Goal: Transaction & Acquisition: Purchase product/service

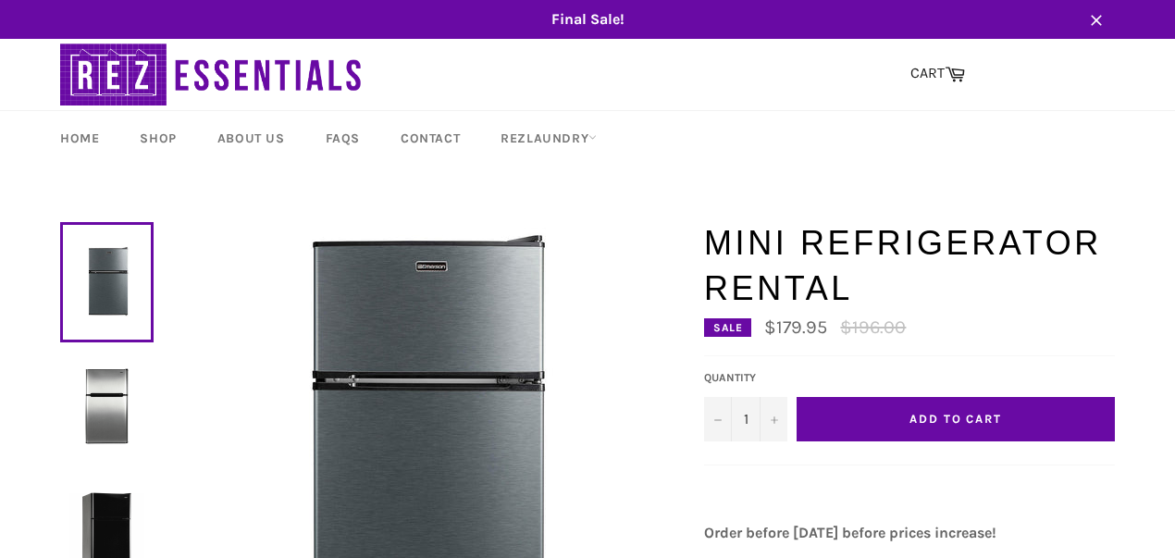
click at [909, 428] on button "Add to Cart" at bounding box center [956, 419] width 318 height 44
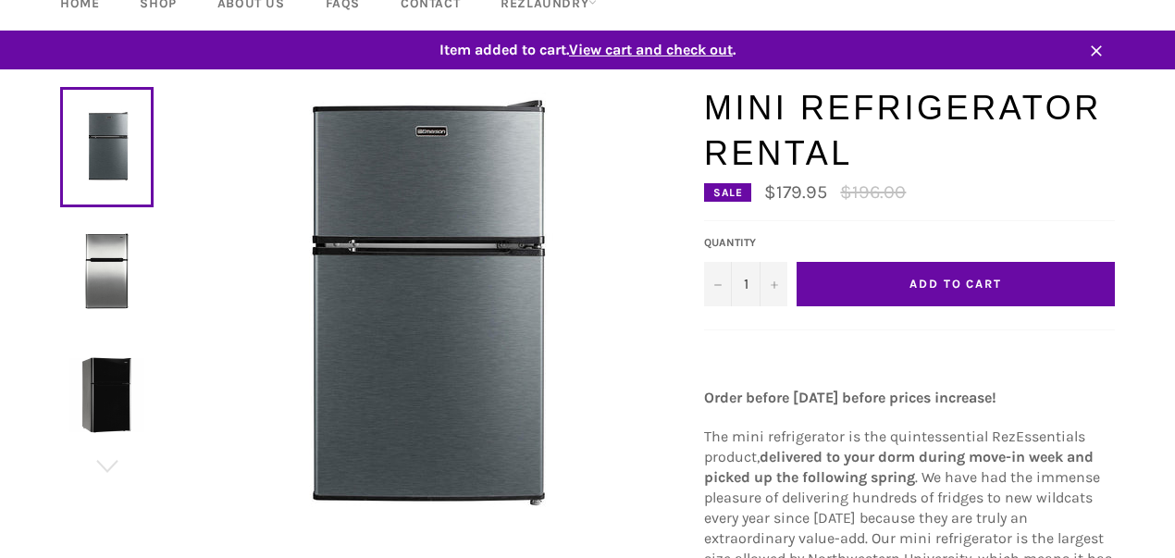
scroll to position [123, 0]
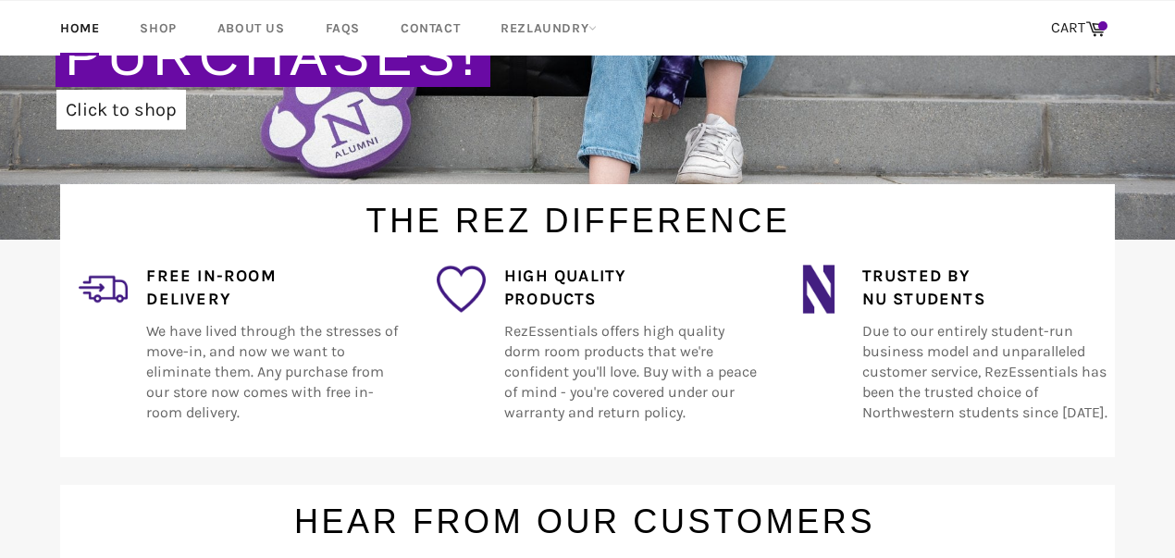
scroll to position [246, 0]
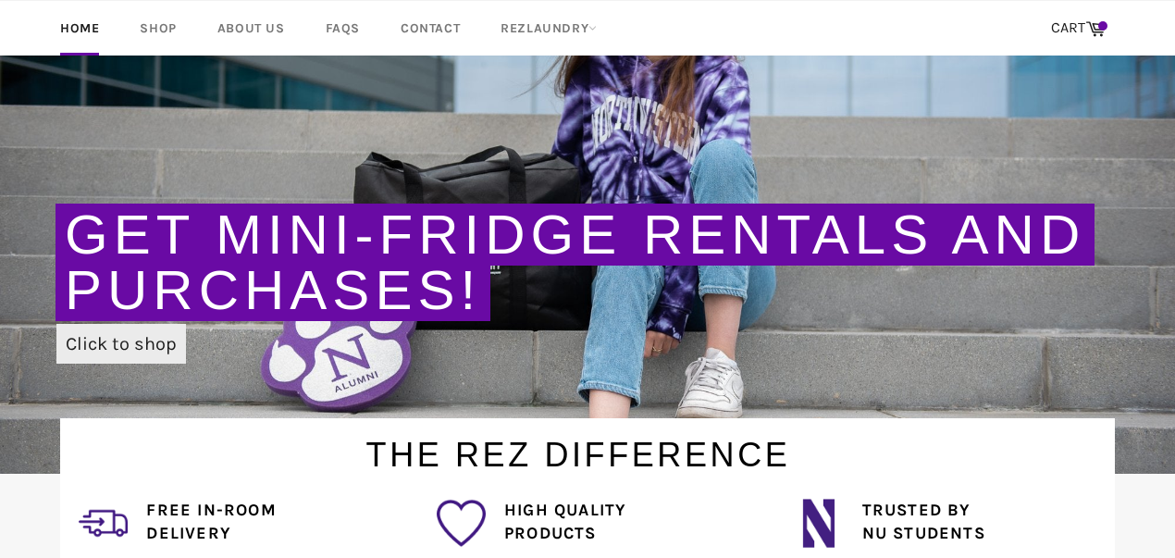
click at [126, 348] on link "Click to shop" at bounding box center [121, 344] width 130 height 40
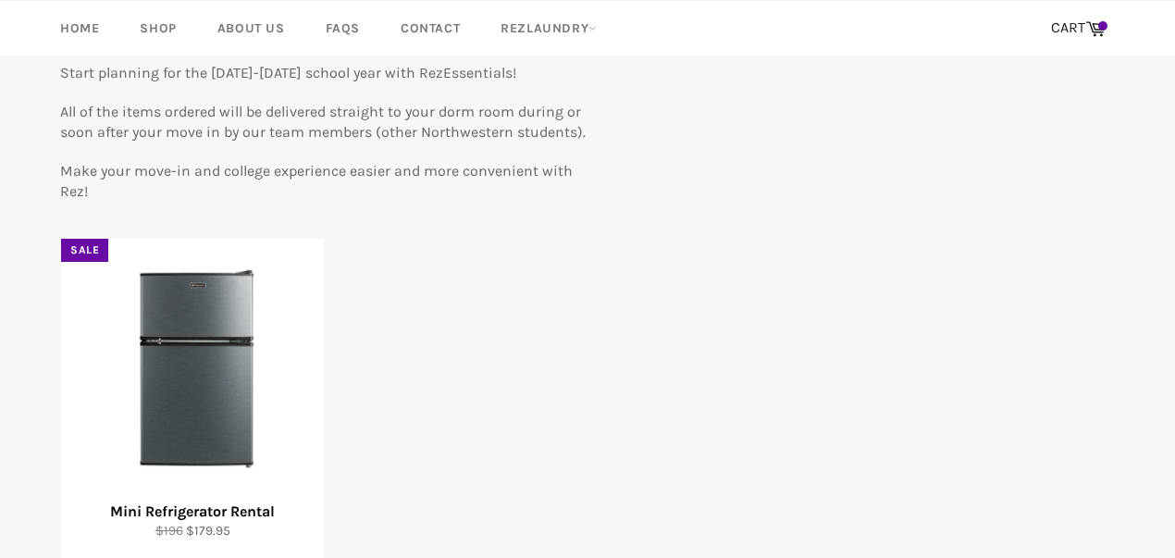
scroll to position [370, 0]
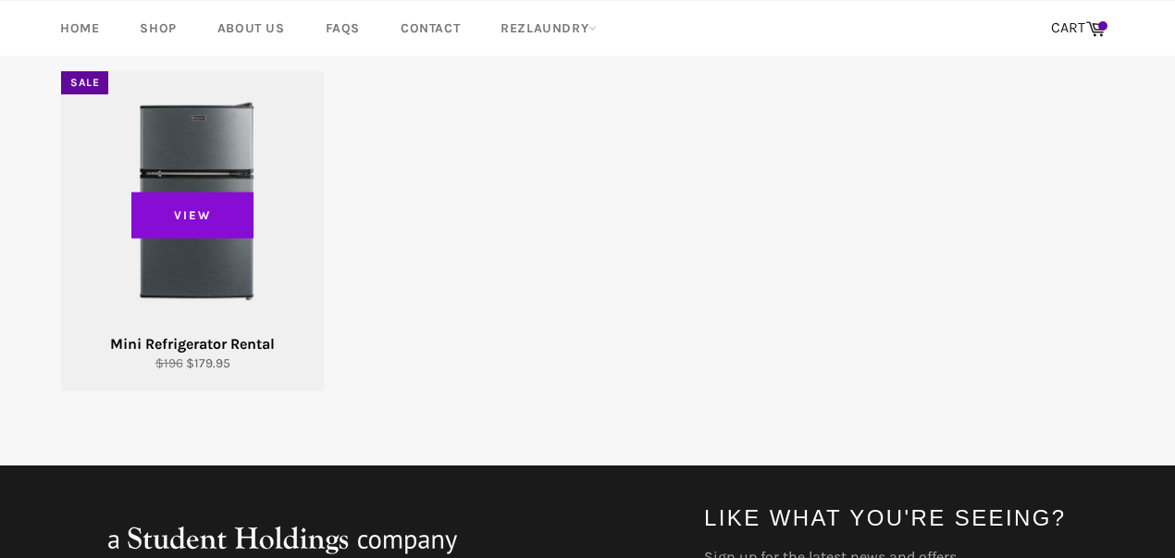
click at [204, 222] on span "View" at bounding box center [192, 215] width 122 height 46
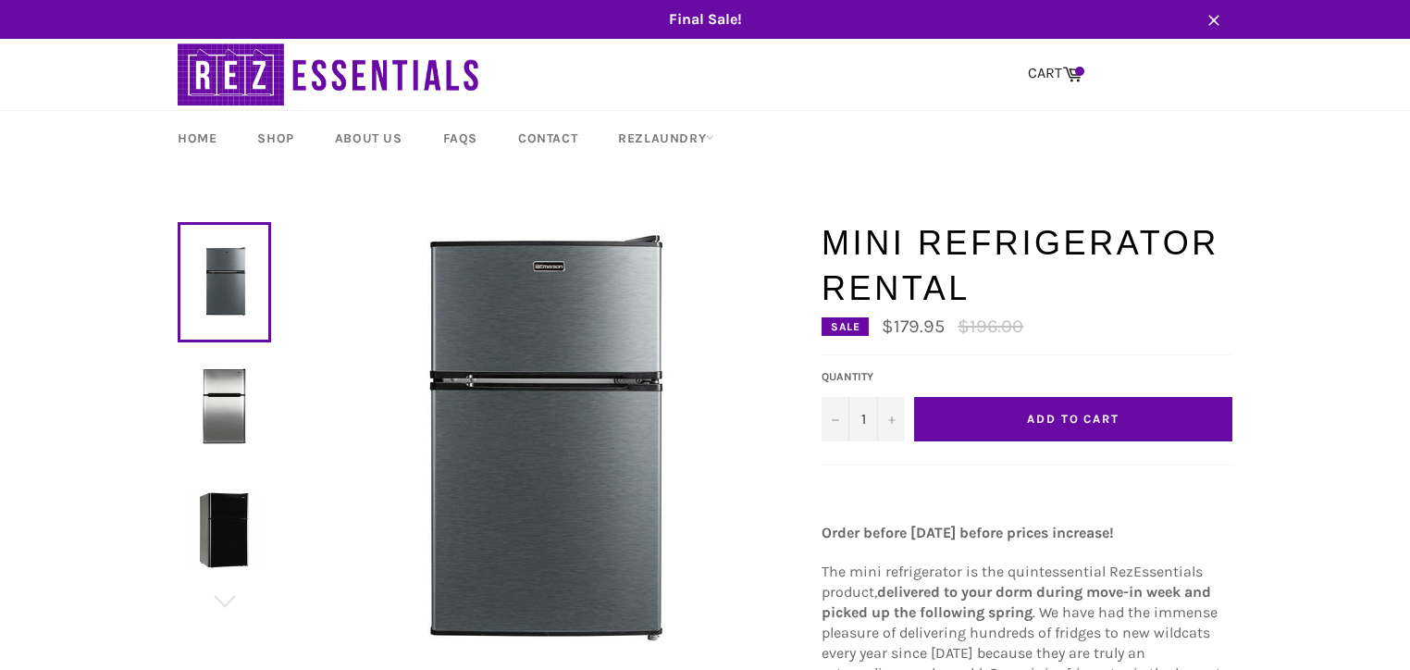
click at [240, 432] on img at bounding box center [224, 405] width 75 height 75
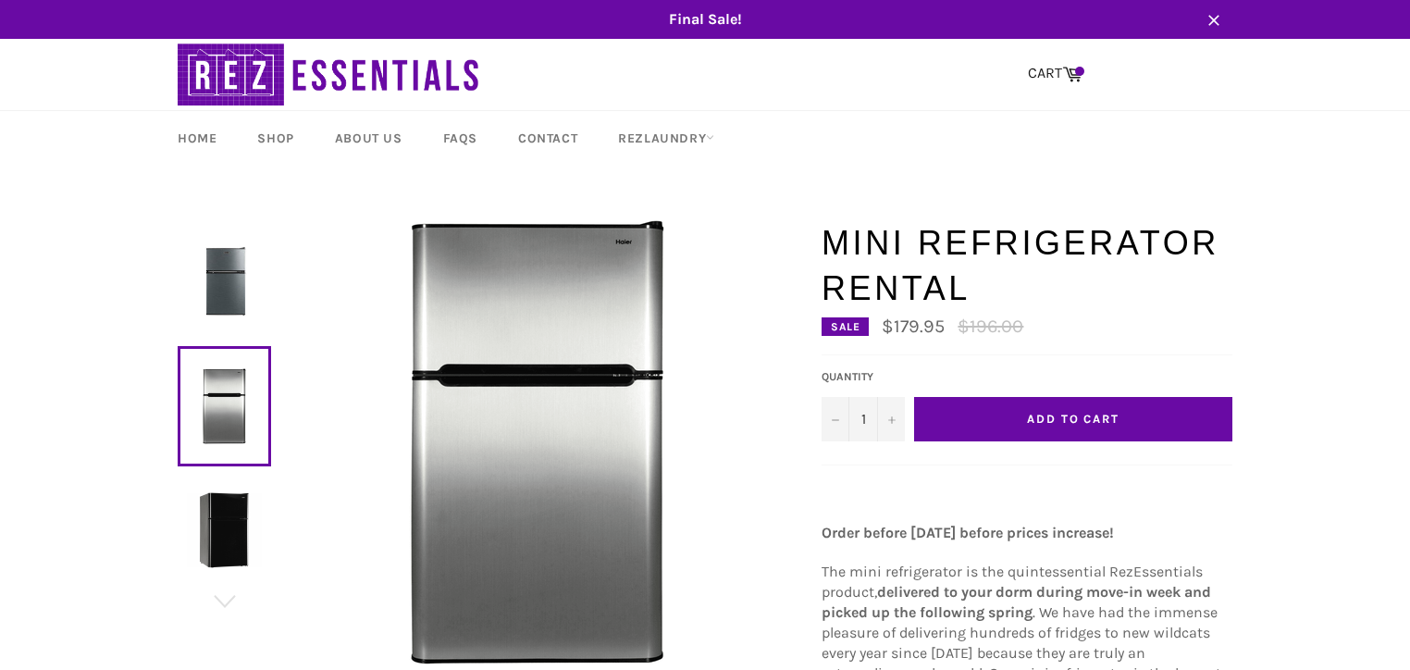
click at [211, 533] on img at bounding box center [224, 529] width 75 height 75
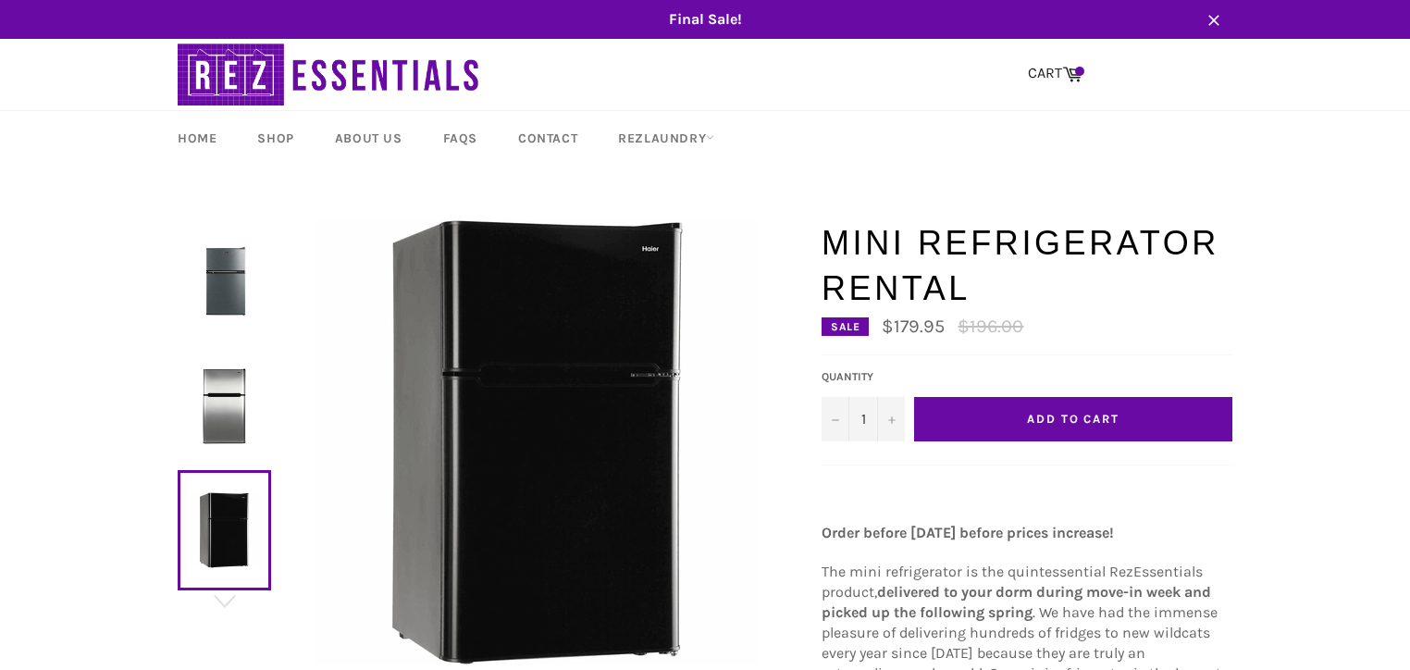
click at [215, 423] on img at bounding box center [224, 405] width 75 height 75
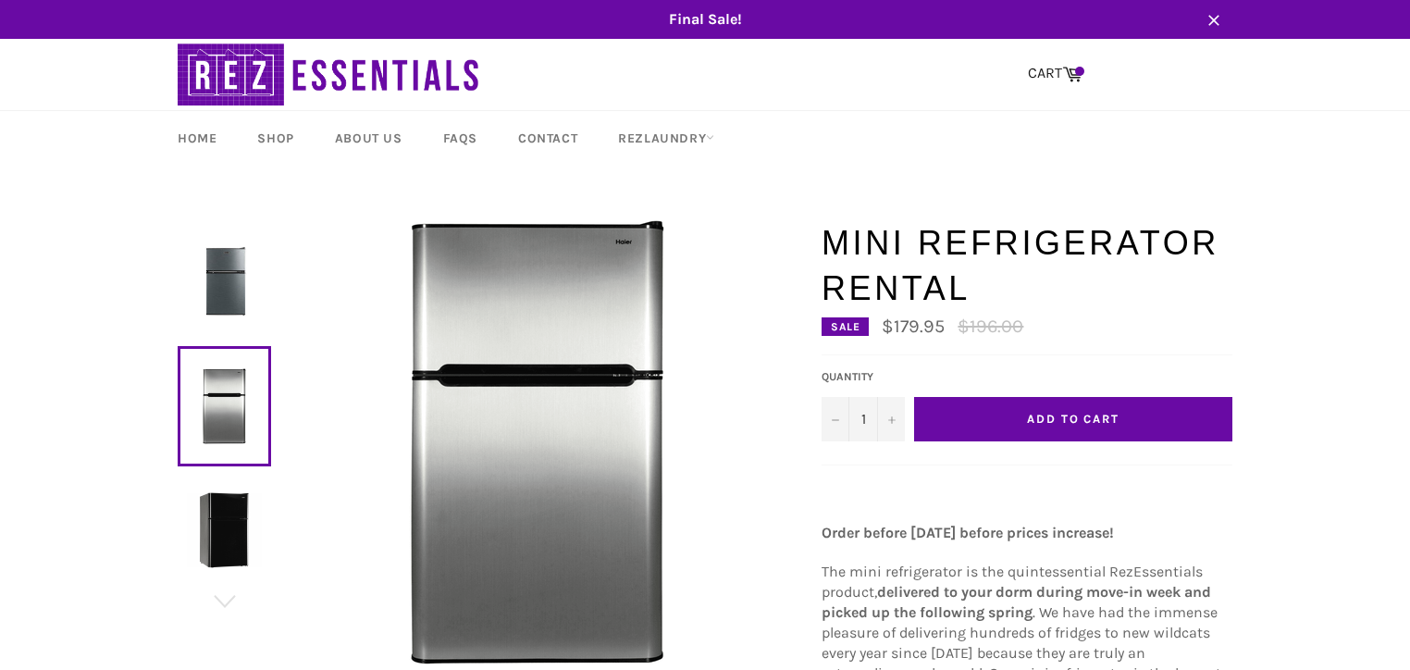
click at [220, 303] on img at bounding box center [224, 281] width 75 height 75
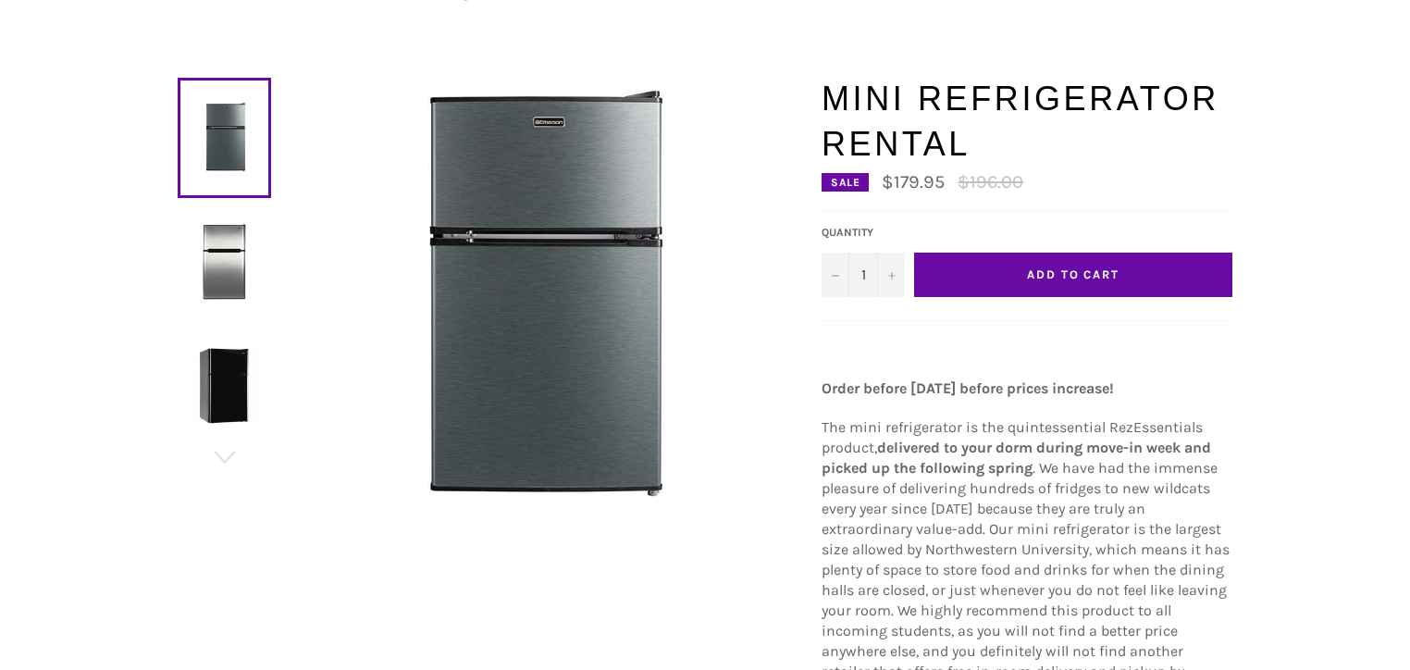
scroll to position [148, 0]
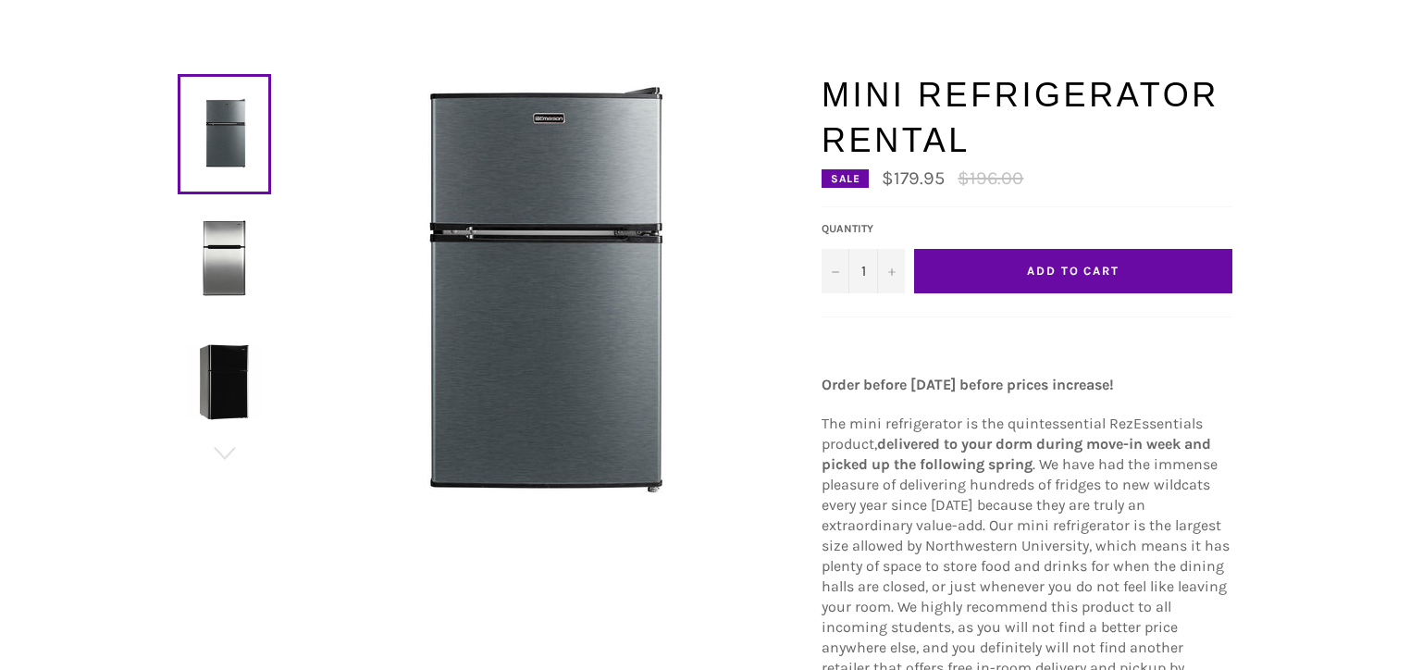
click at [1081, 270] on span "Add to Cart" at bounding box center [1073, 271] width 93 height 14
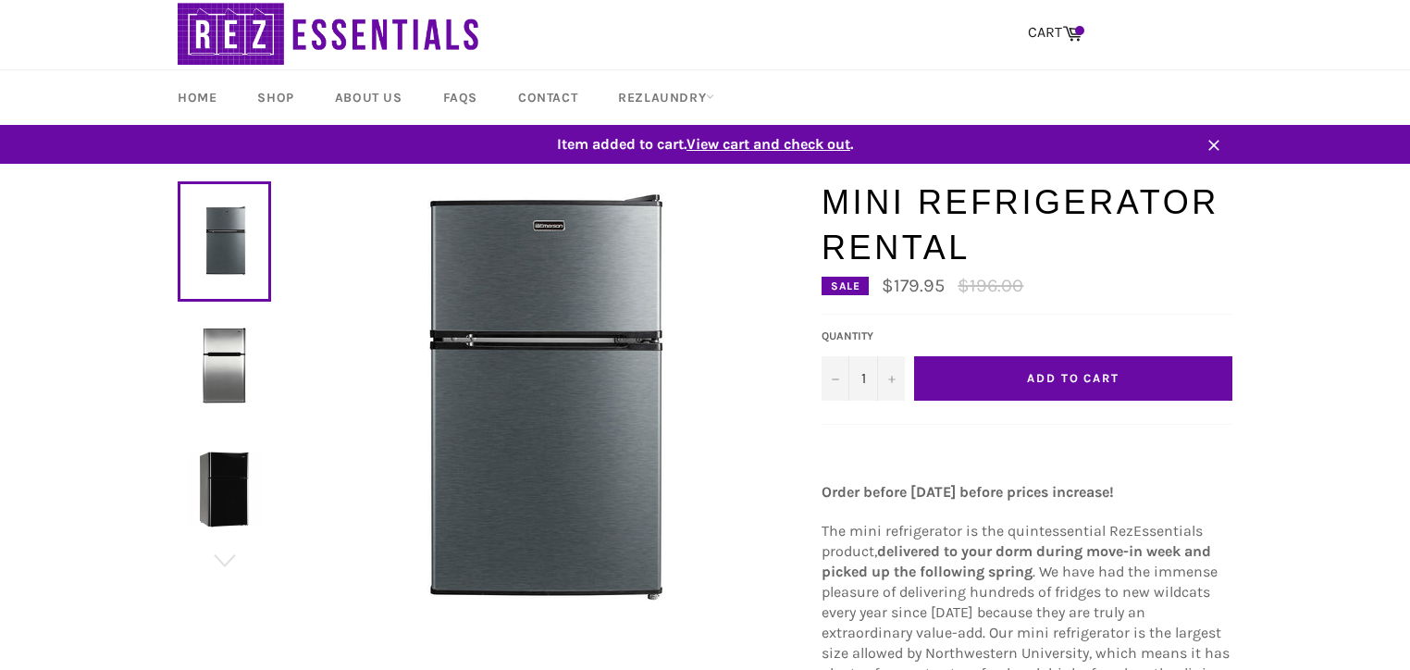
scroll to position [0, 0]
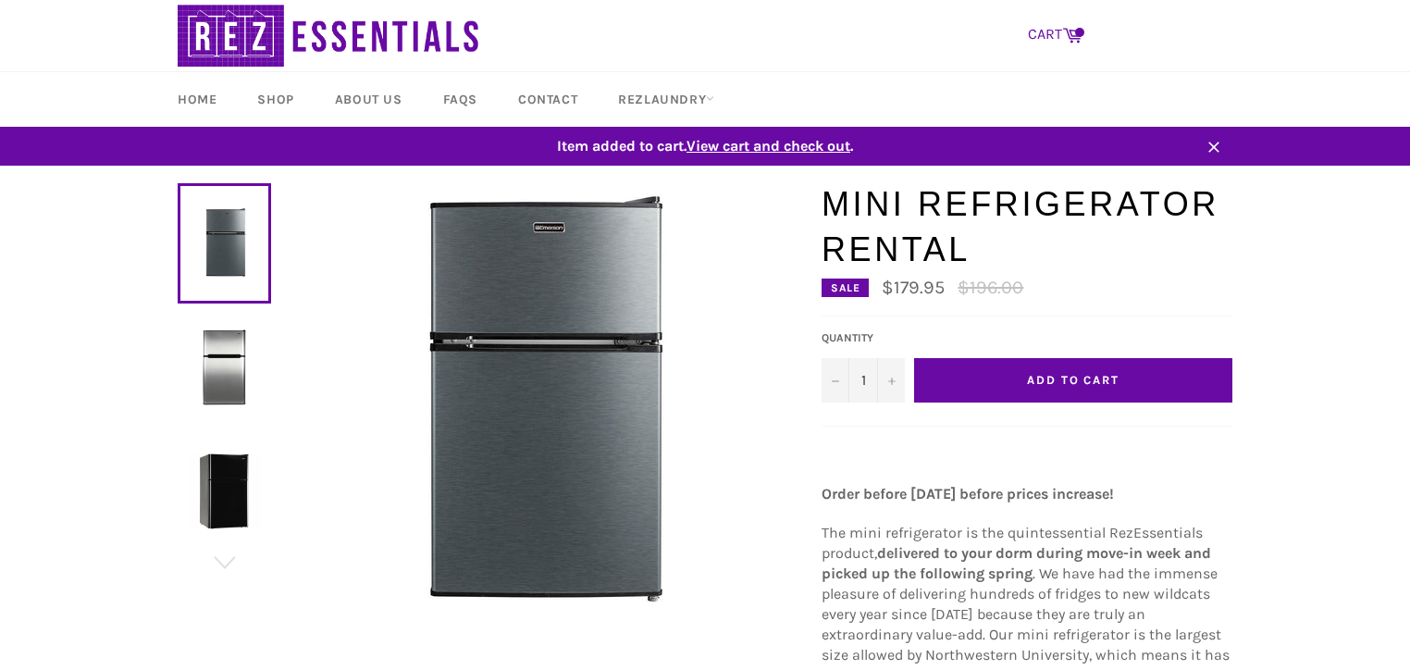
click at [1071, 38] on icon at bounding box center [1072, 36] width 19 height 15
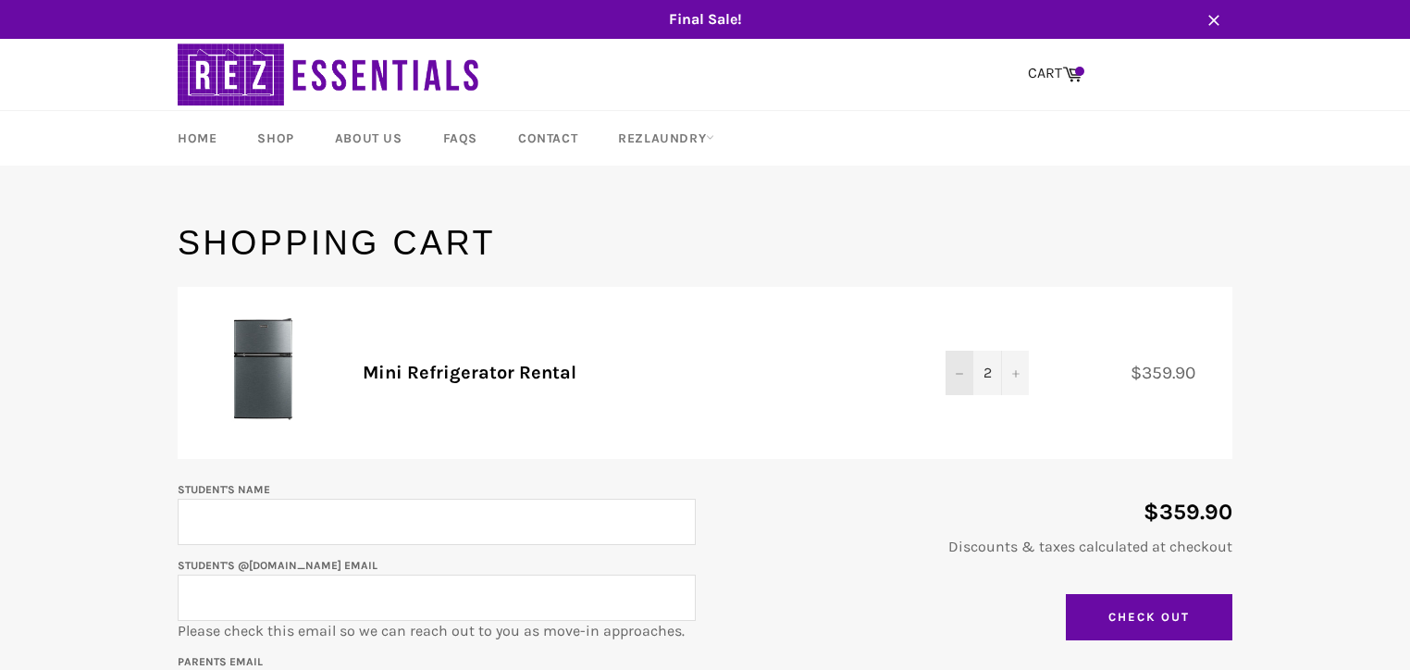
click at [958, 378] on button "−" at bounding box center [960, 373] width 28 height 44
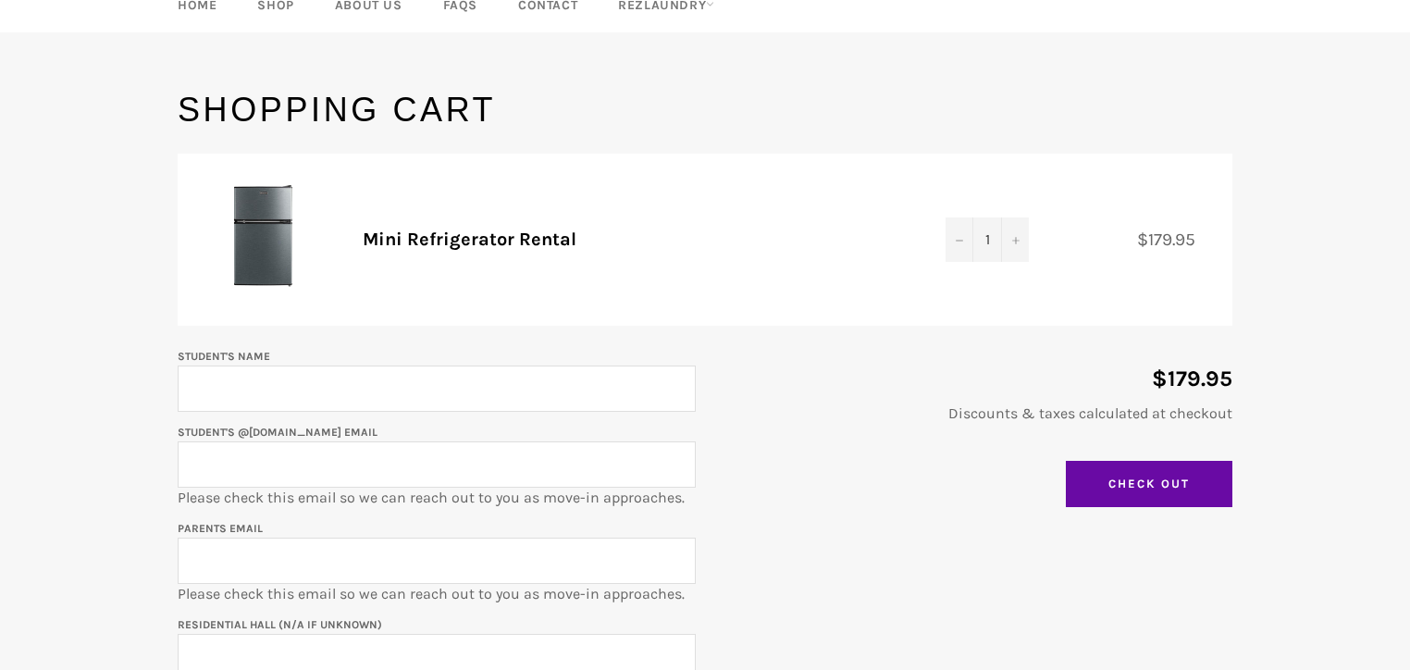
scroll to position [148, 0]
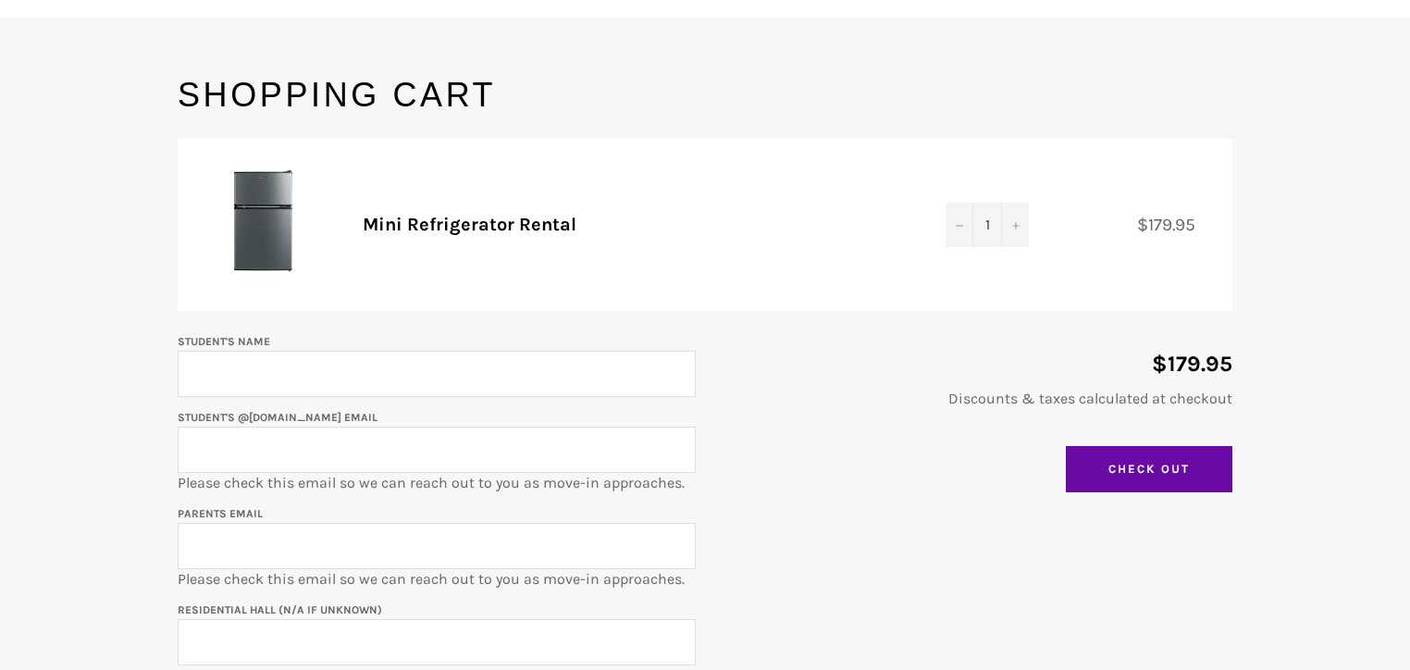
click at [532, 381] on input "Student's Name" at bounding box center [437, 374] width 518 height 46
click at [371, 378] on input "Evan" at bounding box center [437, 374] width 518 height 46
type input "[PERSON_NAME]"
click at [407, 452] on input "Student's @[DOMAIN_NAME] email" at bounding box center [437, 450] width 518 height 46
click at [358, 542] on input "Parents email" at bounding box center [437, 546] width 518 height 46
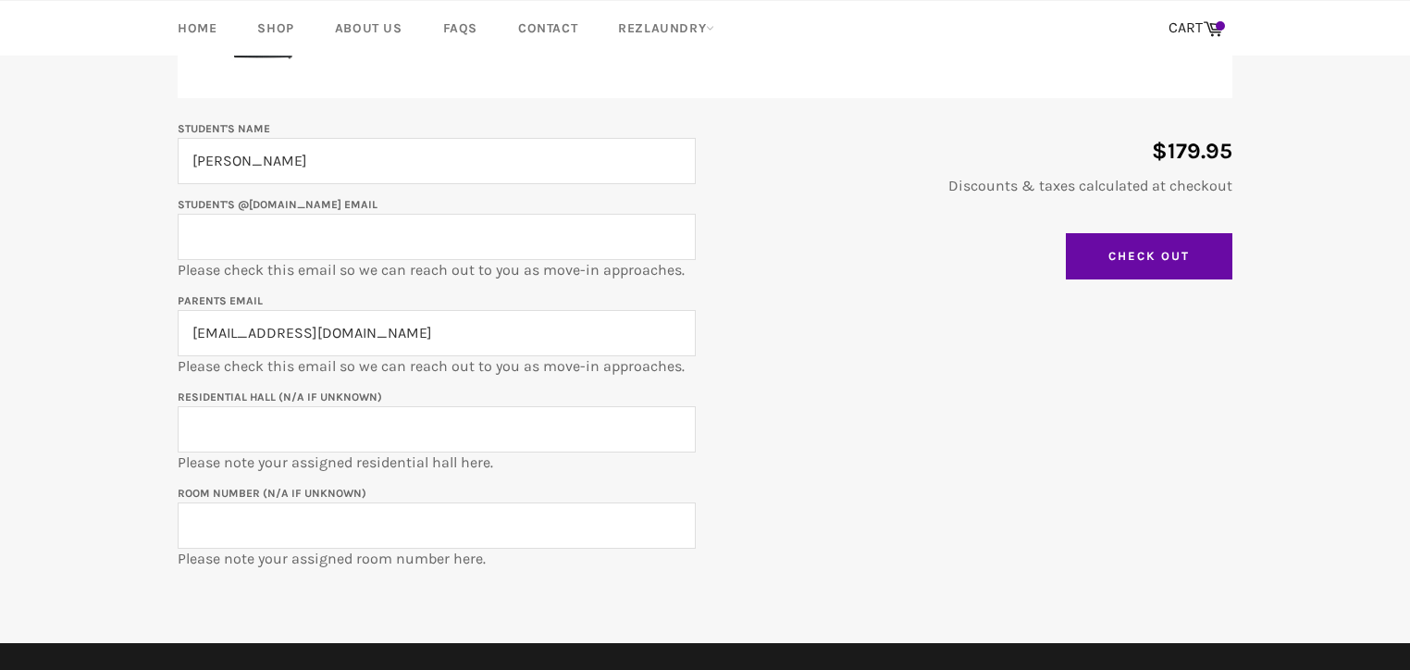
scroll to position [370, 0]
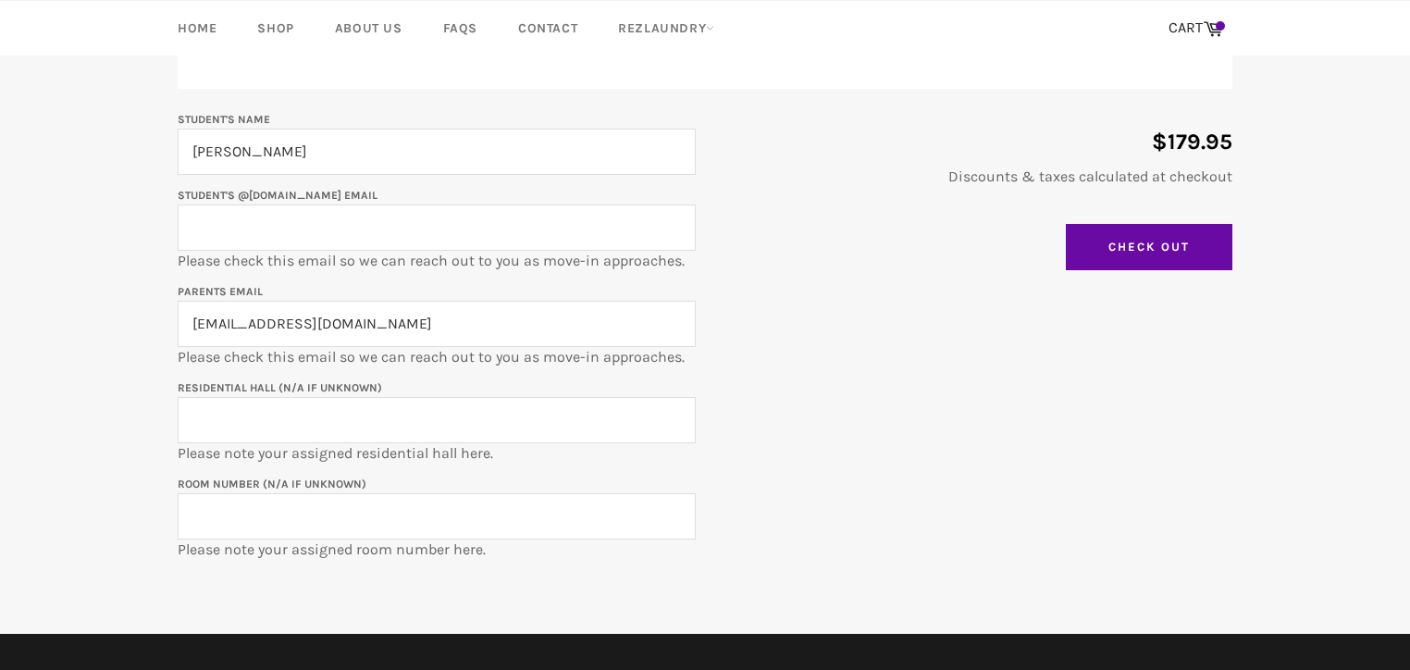
type input "[EMAIL_ADDRESS][DOMAIN_NAME]"
click at [948, 563] on main "Shopping Cart Product Quantity Total Mini Refrigerator Rental Quantity 1 − + $1…" at bounding box center [705, 242] width 1410 height 784
click at [335, 428] on input "Residential Hall (N/A if unknown)" at bounding box center [437, 420] width 518 height 46
type input "[PERSON_NAME] West"
click at [321, 510] on input "Room Number (N/A if unknown)" at bounding box center [437, 516] width 518 height 46
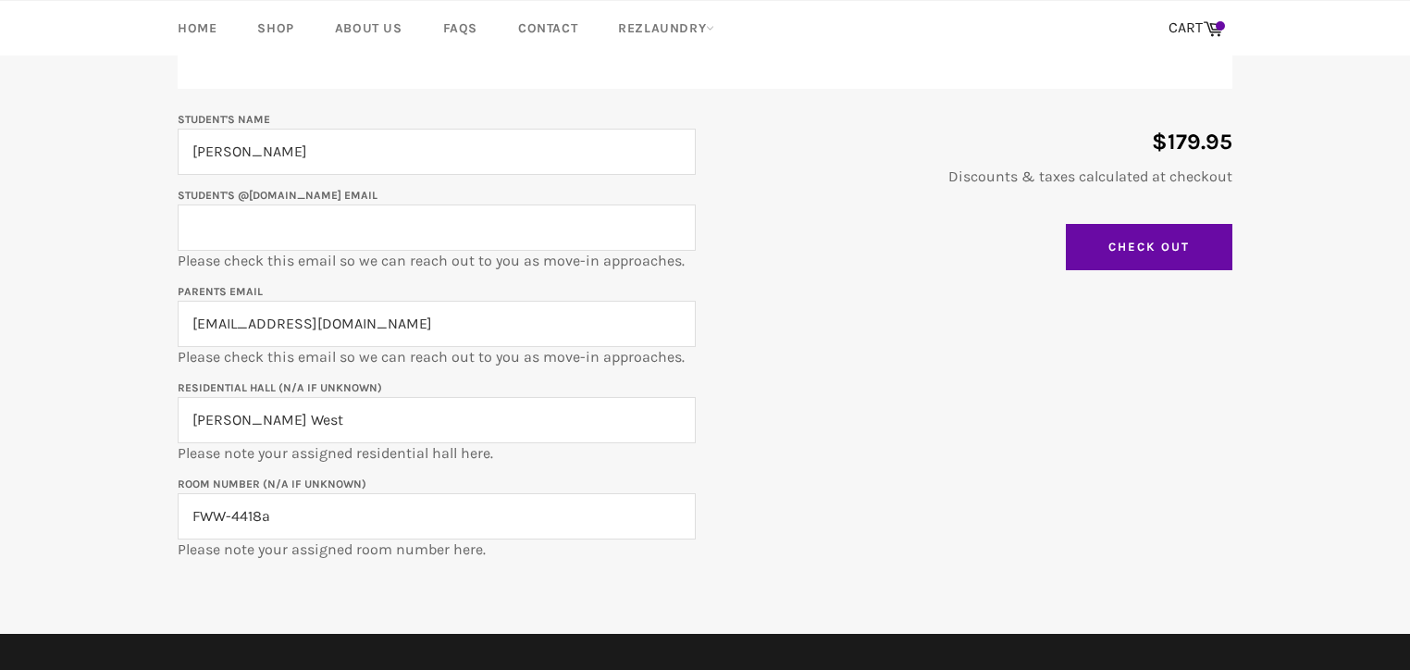
type input "FWW-4418a"
click at [341, 230] on input "Student's @[DOMAIN_NAME] email" at bounding box center [437, 228] width 518 height 46
type input "[EMAIL_ADDRESS][DOMAIN_NAME]"
drag, startPoint x: 322, startPoint y: 419, endPoint x: 192, endPoint y: 415, distance: 129.6
click at [192, 415] on input "[PERSON_NAME] West" at bounding box center [437, 420] width 518 height 46
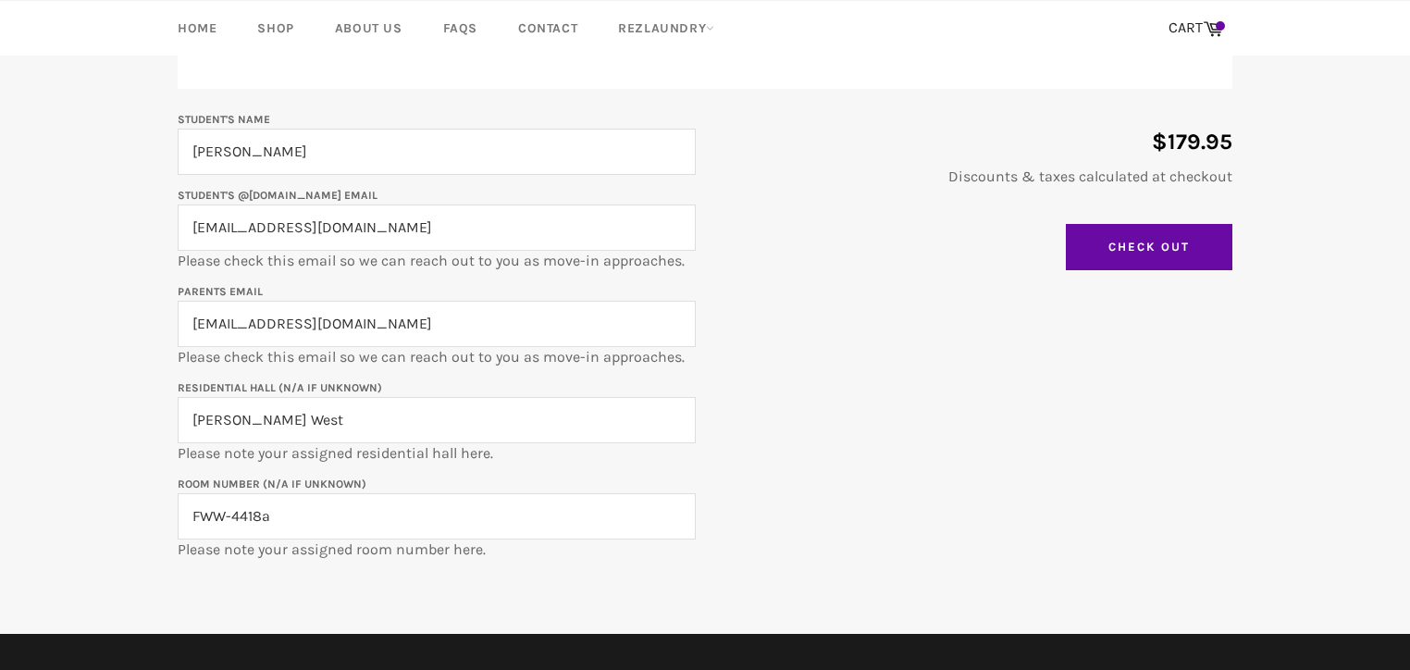
click at [998, 477] on div "Student's Name Evan Marlow Student's @u.northwestern.edu email evanmarlow2028@u…" at bounding box center [695, 334] width 1073 height 452
click at [1151, 243] on input "Check Out" at bounding box center [1149, 247] width 167 height 46
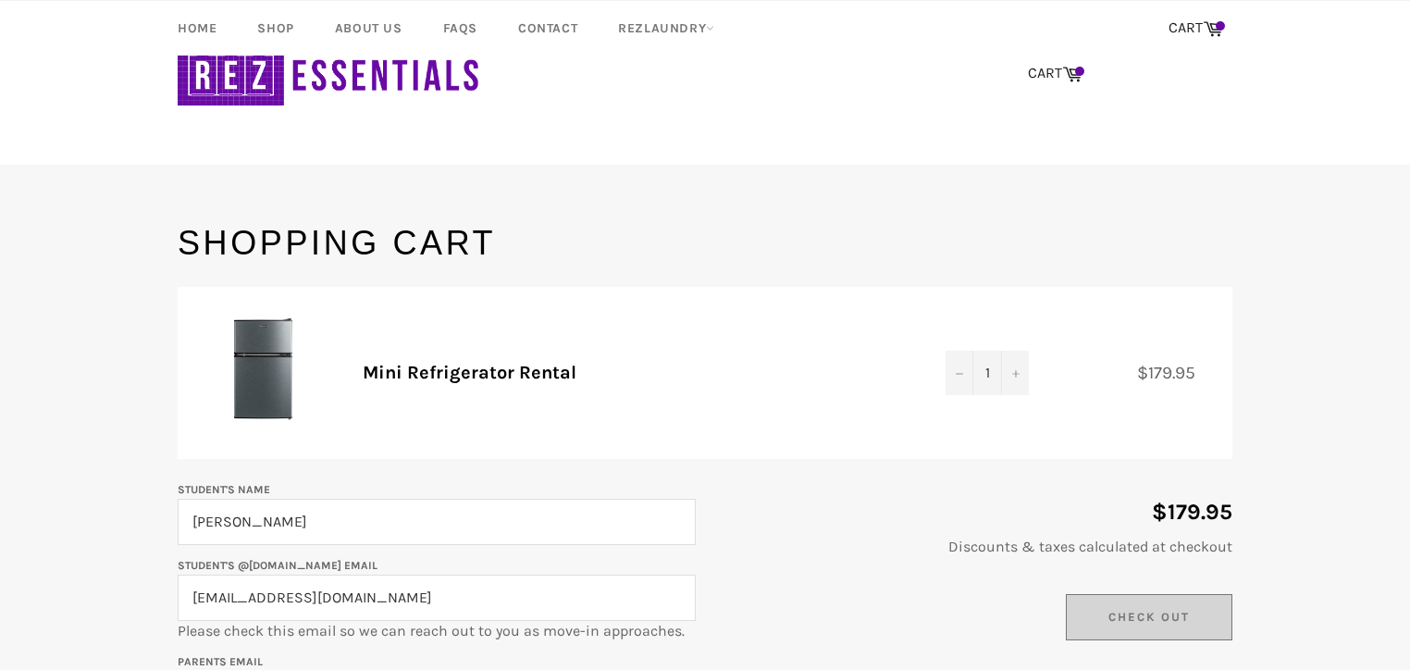
scroll to position [370, 0]
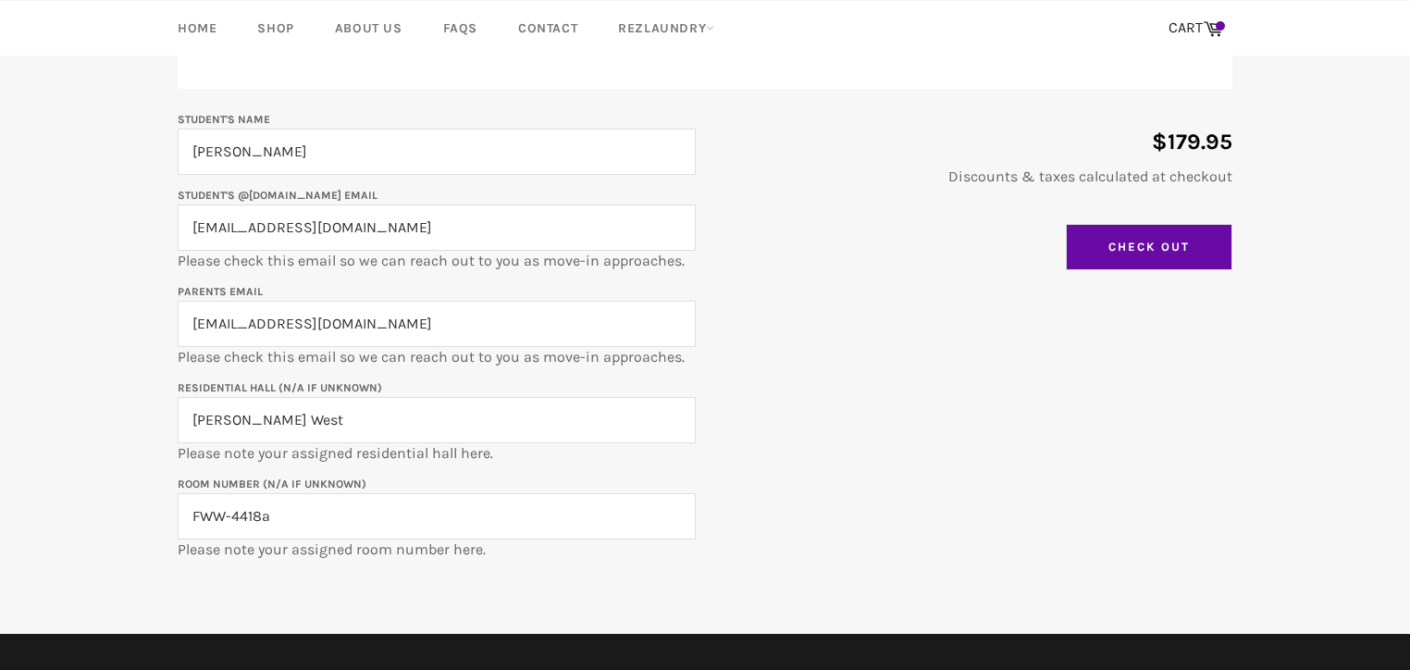
click at [1188, 252] on input "Check Out" at bounding box center [1149, 247] width 167 height 46
